Goal: Task Accomplishment & Management: Complete application form

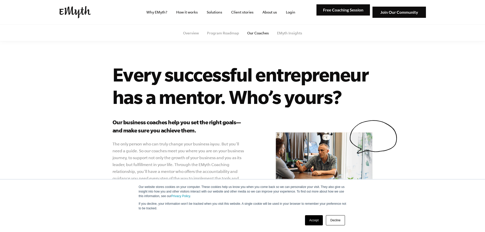
click at [68, 15] on img at bounding box center [75, 12] width 32 height 12
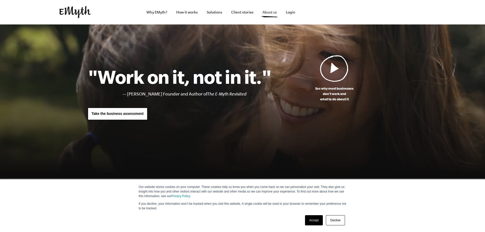
click at [271, 10] on link "About us" at bounding box center [270, 12] width 23 height 24
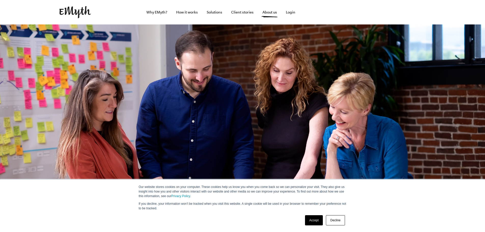
click at [314, 221] on link "Accept" at bounding box center [314, 220] width 18 height 10
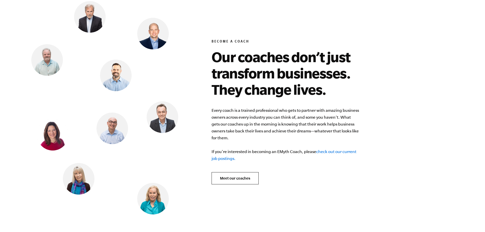
scroll to position [2090, 0]
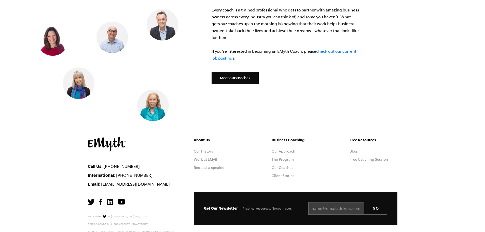
click at [254, 73] on link "Meet our coaches" at bounding box center [235, 78] width 47 height 12
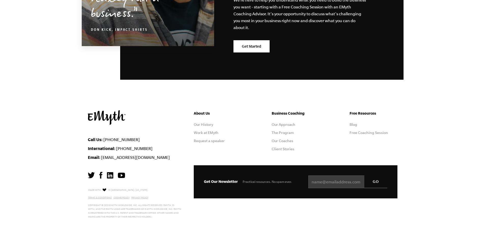
scroll to position [905, 0]
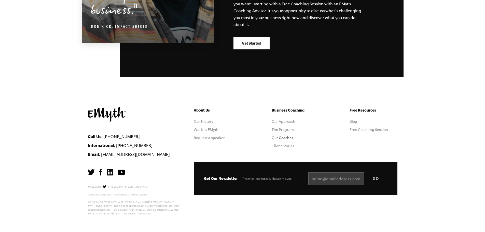
click at [289, 138] on link "Our Coaches" at bounding box center [283, 138] width 22 height 4
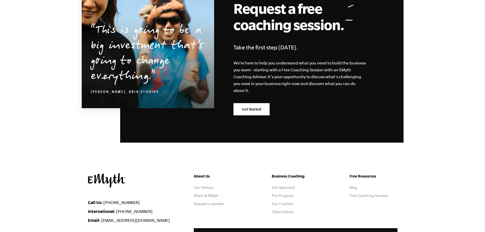
scroll to position [841, 0]
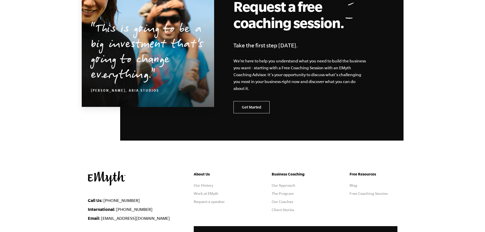
click at [263, 109] on link "Get Started" at bounding box center [252, 107] width 36 height 12
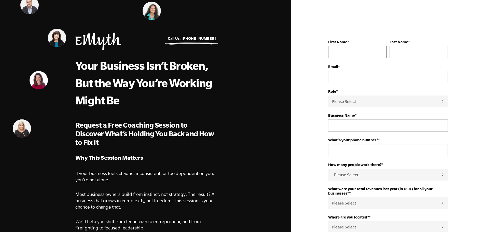
click at [358, 54] on input "First Name *" at bounding box center [357, 52] width 58 height 12
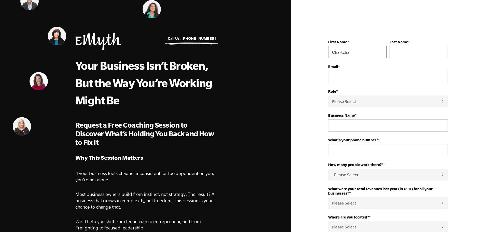
type input "Chartchai"
type input "Meesookho"
type input "chartchai@cmsk.co.th"
click at [444, 99] on select "Please Select Owner Partner / Co-Owner Executive Employee / Other" at bounding box center [388, 101] width 120 height 11
select select "Owner"
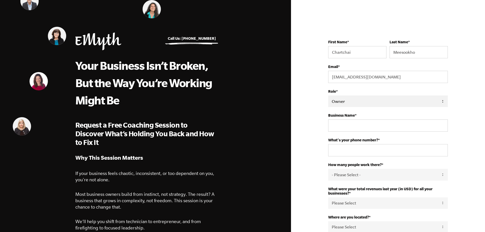
click at [328, 96] on select "Please Select Owner Partner / Co-Owner Executive Employee / Other" at bounding box center [388, 101] width 120 height 11
click at [393, 125] on input "Business Name *" at bounding box center [388, 126] width 120 height 12
type input "CMSK"
click at [404, 151] on input "What's your phone number? *" at bounding box center [388, 150] width 120 height 12
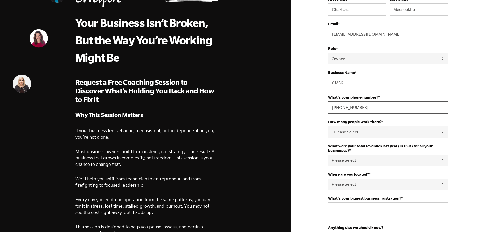
scroll to position [51, 0]
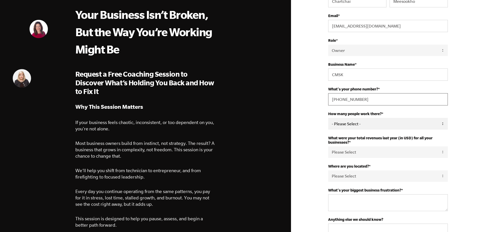
type input "+66831236489"
click at [444, 125] on select "- Please Select - 50+ 35-49 20-34 10-19 4-9 1-3 0 tfa_105 tfa_106 tfa_107 tfa_1…" at bounding box center [388, 123] width 120 height 11
select select "10-19"
click at [328, 118] on select "- Please Select - 50+ 35-49 20-34 10-19 4-9 1-3 0 tfa_105 tfa_106 tfa_107 tfa_1…" at bounding box center [388, 123] width 120 height 11
click at [407, 151] on select "Please Select 0-75K 76-150K 151-275K 276-500K 501-750K 751-1M 1-2.5M 2.5-5M 5-1…" at bounding box center [388, 152] width 120 height 11
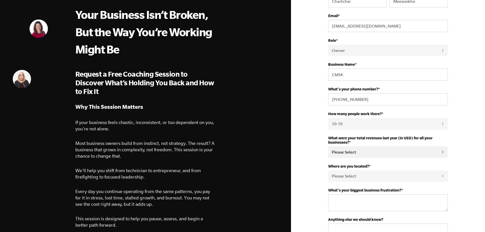
select select "0-75K"
click at [328, 147] on select "Please Select 0-75K 76-150K 151-275K 276-500K 501-750K 751-1M 1-2.5M 2.5-5M 5-1…" at bounding box center [388, 152] width 120 height 11
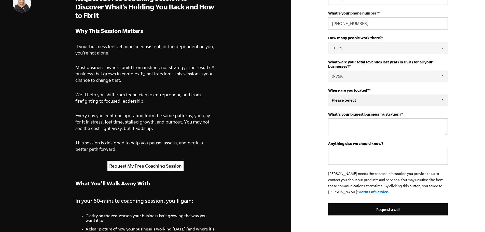
scroll to position [127, 0]
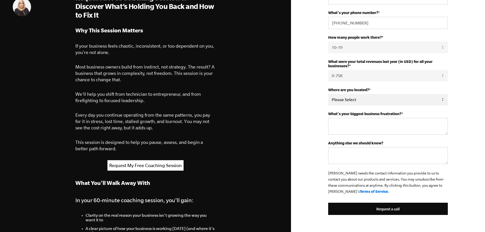
click at [386, 102] on select "Please Select United States Afghanistan Åland Islands Albania Algeria American …" at bounding box center [388, 99] width 120 height 11
select select "Thailand"
click at [328, 94] on select "Please Select United States Afghanistan Åland Islands Albania Algeria American …" at bounding box center [388, 99] width 120 height 11
click at [416, 124] on textarea "What's your biggest business frustration? *" at bounding box center [388, 126] width 120 height 17
type textarea "W"
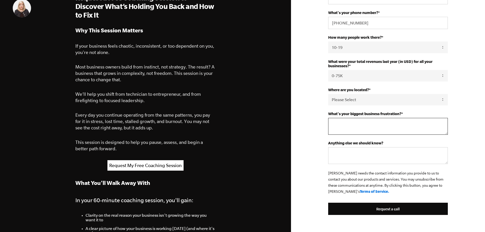
type textarea "T"
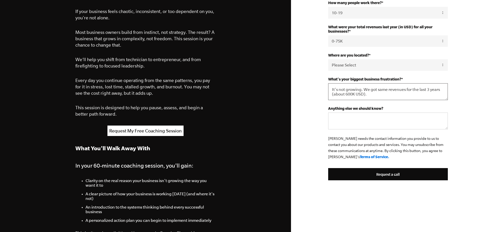
scroll to position [178, 0]
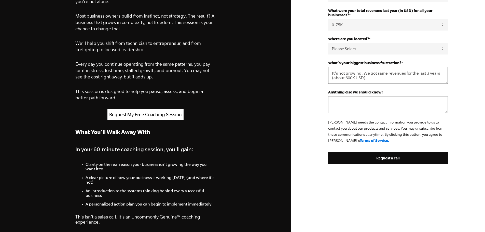
type textarea "It's not growing. We got same revenues for the last 3 years (about 600K USD)."
click at [388, 105] on textarea "Anything else we should know?" at bounding box center [388, 104] width 120 height 17
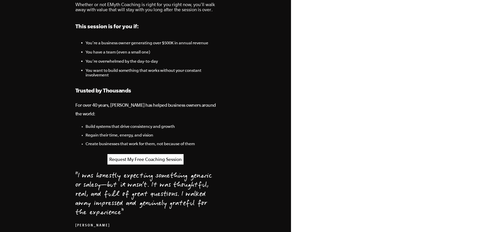
scroll to position [306, 0]
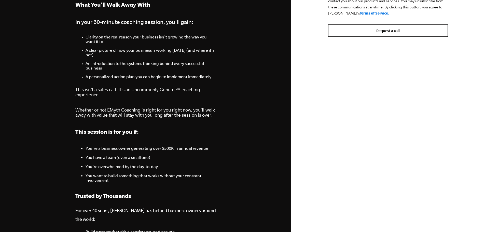
type textarea "We are in financial professionals training business. CMSK is one of few institu…"
click at [403, 29] on input "Request a call" at bounding box center [388, 30] width 120 height 12
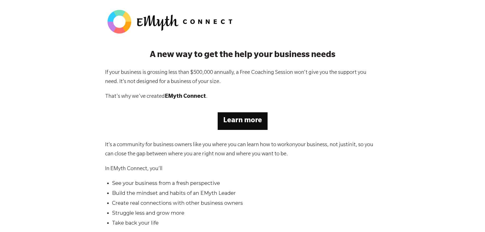
drag, startPoint x: 247, startPoint y: 122, endPoint x: 231, endPoint y: 109, distance: 20.8
click at [247, 122] on strong "Learn more" at bounding box center [242, 121] width 39 height 8
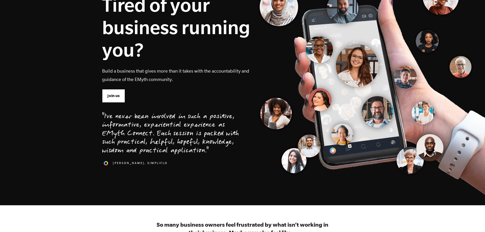
scroll to position [51, 0]
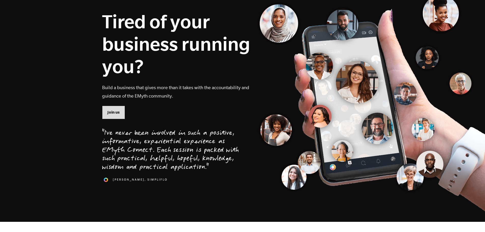
click at [109, 114] on span "Join us" at bounding box center [114, 113] width 12 height 6
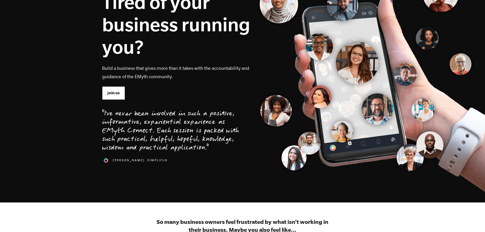
scroll to position [0, 0]
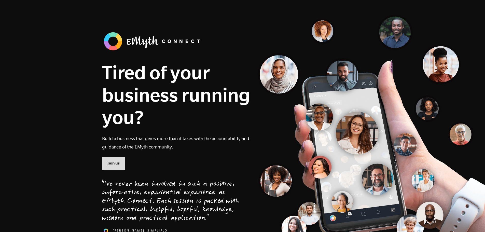
click at [109, 161] on span "Join us" at bounding box center [114, 164] width 12 height 6
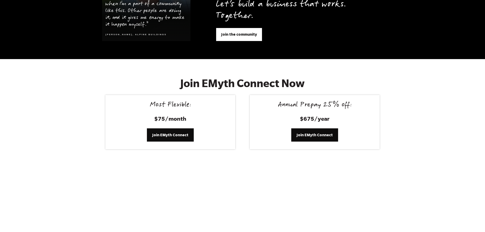
scroll to position [2101, 0]
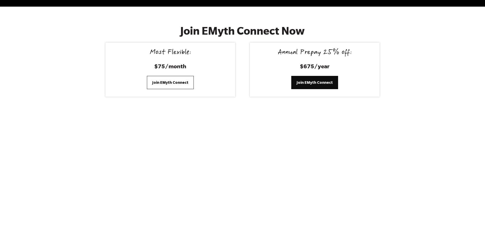
click at [179, 80] on span "Join EMyth Connect" at bounding box center [170, 83] width 36 height 6
